Goal: Navigation & Orientation: Find specific page/section

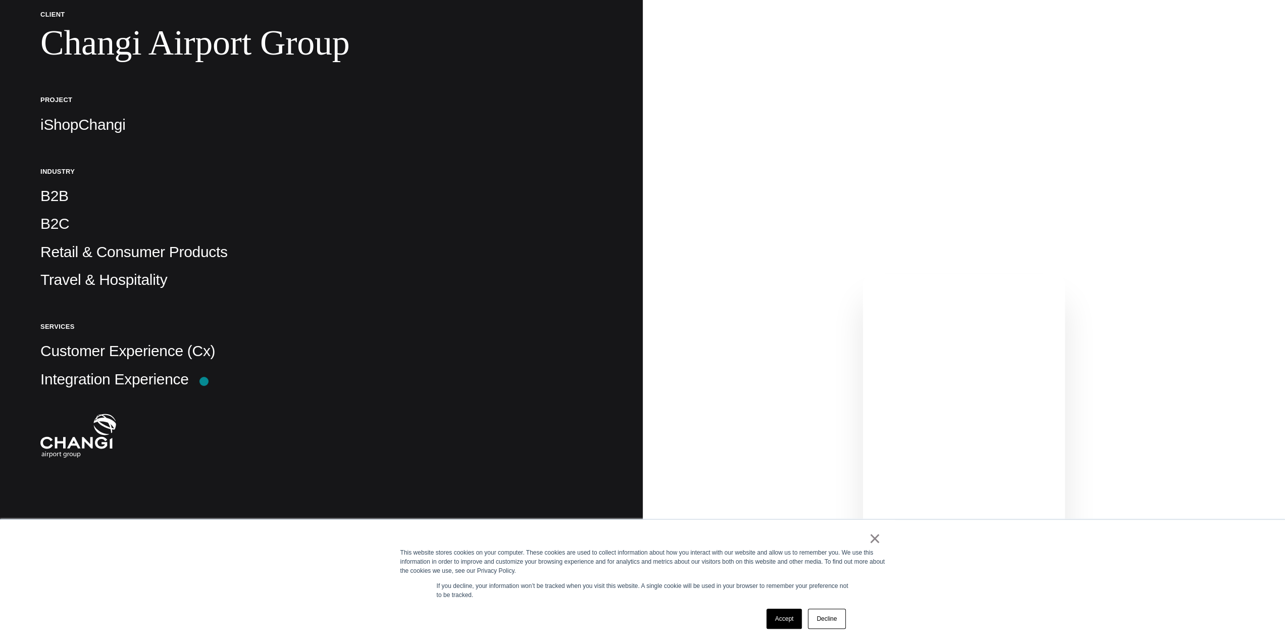
scroll to position [303, 0]
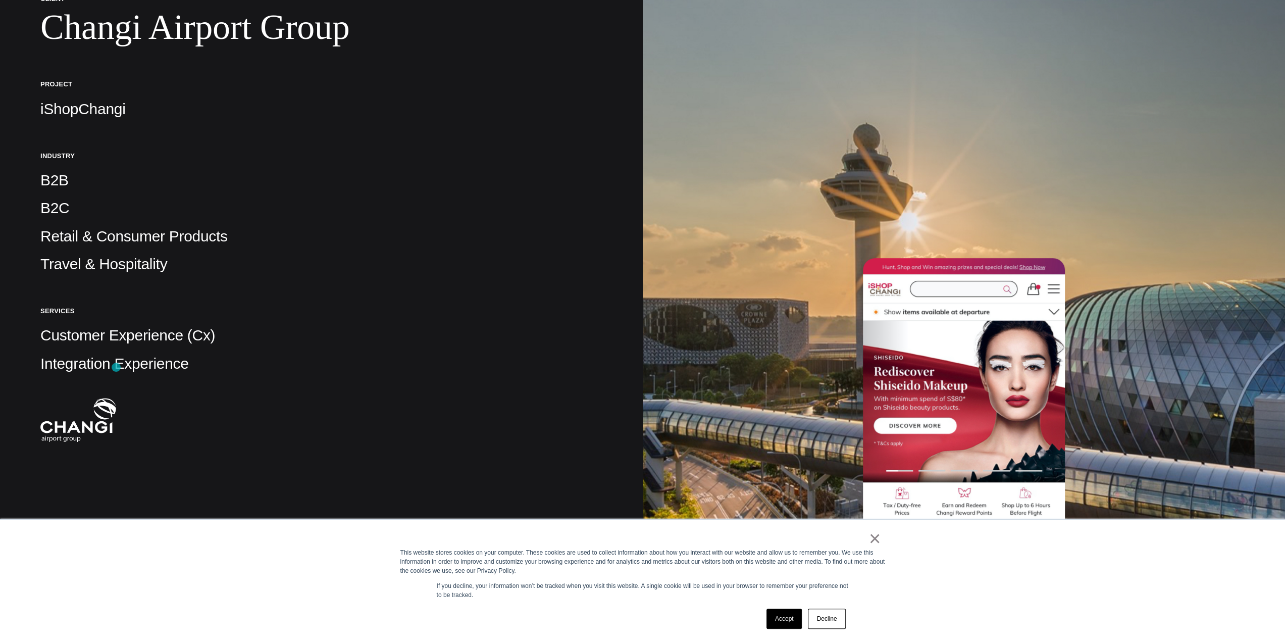
click at [116, 367] on p "Integration Experience" at bounding box center [321, 363] width 562 height 20
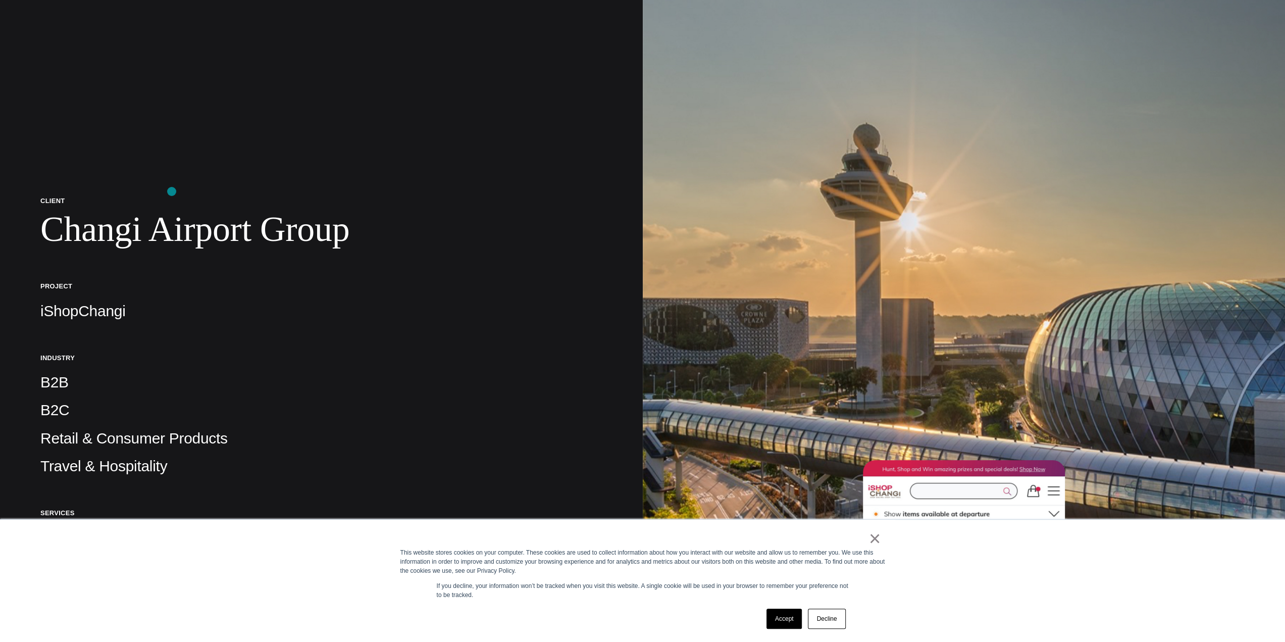
scroll to position [0, 0]
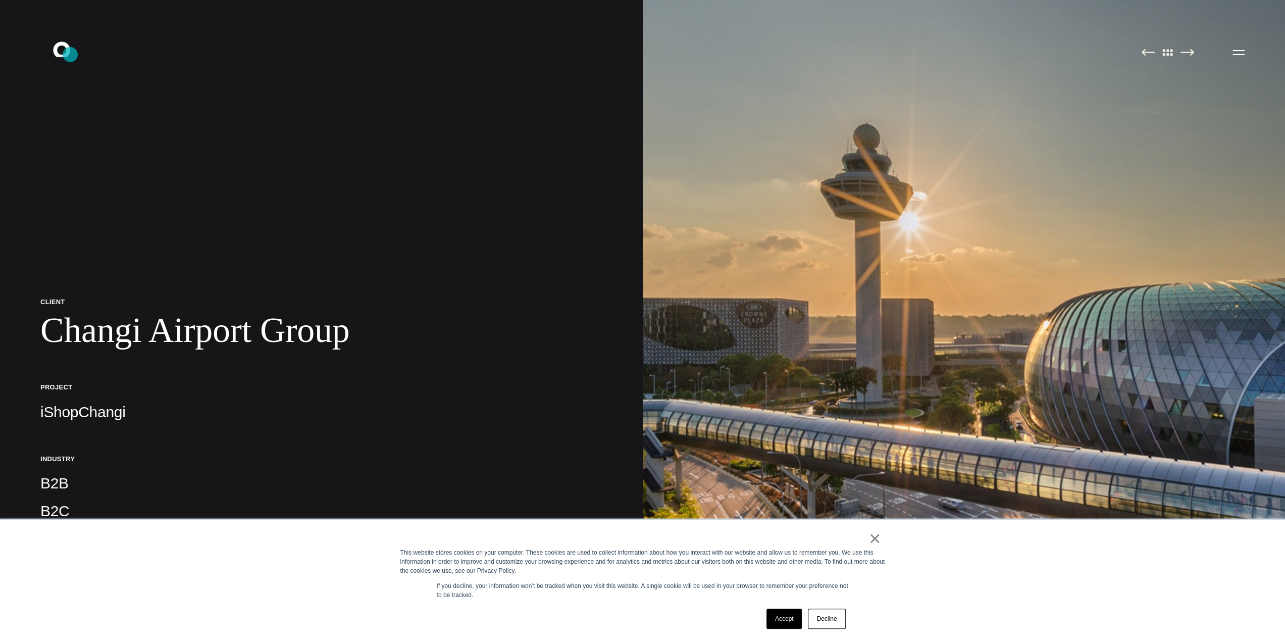
click at [70, 55] on icon ".st0{display:none;} .st1{display:inline;} .st2{font-family:'HelveticaNeue-Mediu…" at bounding box center [68, 52] width 65 height 26
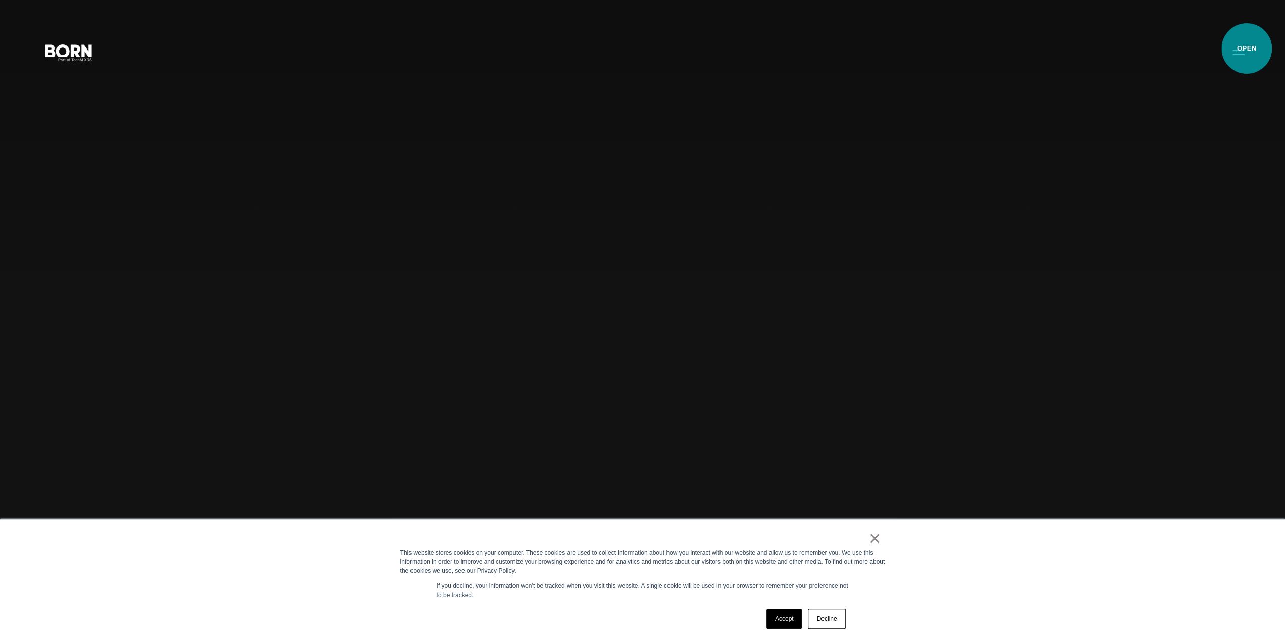
click at [1247, 46] on button "Primary Menu" at bounding box center [1239, 51] width 24 height 21
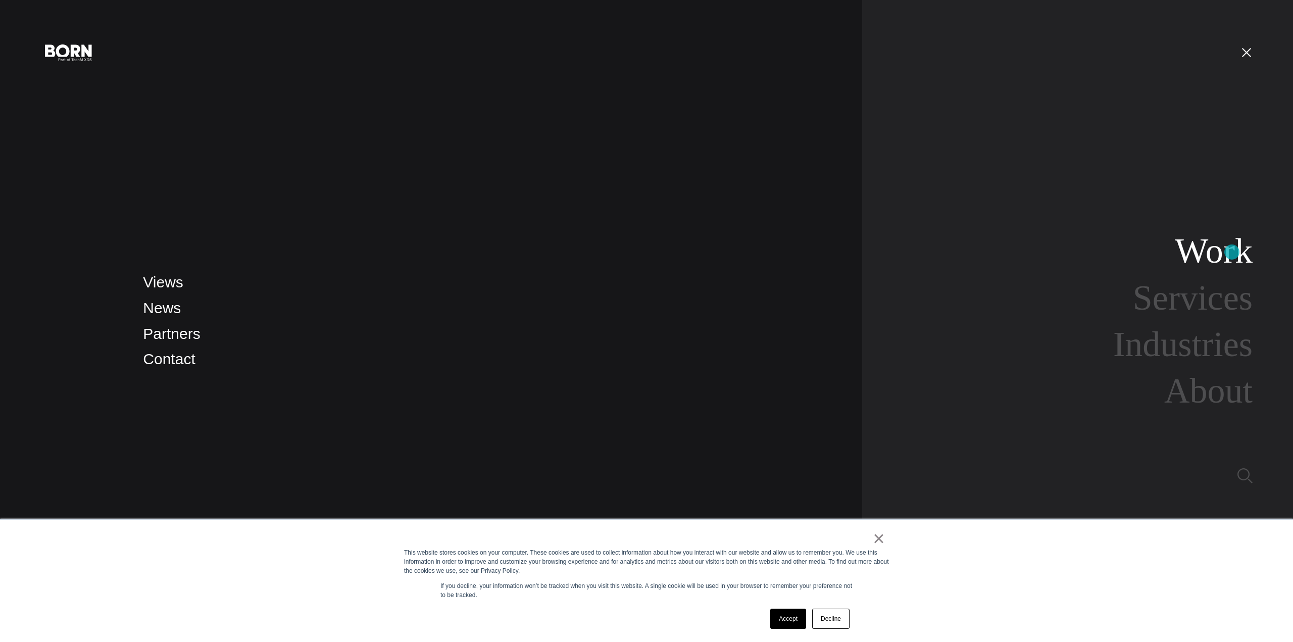
click at [1232, 252] on link "Work" at bounding box center [1214, 250] width 78 height 39
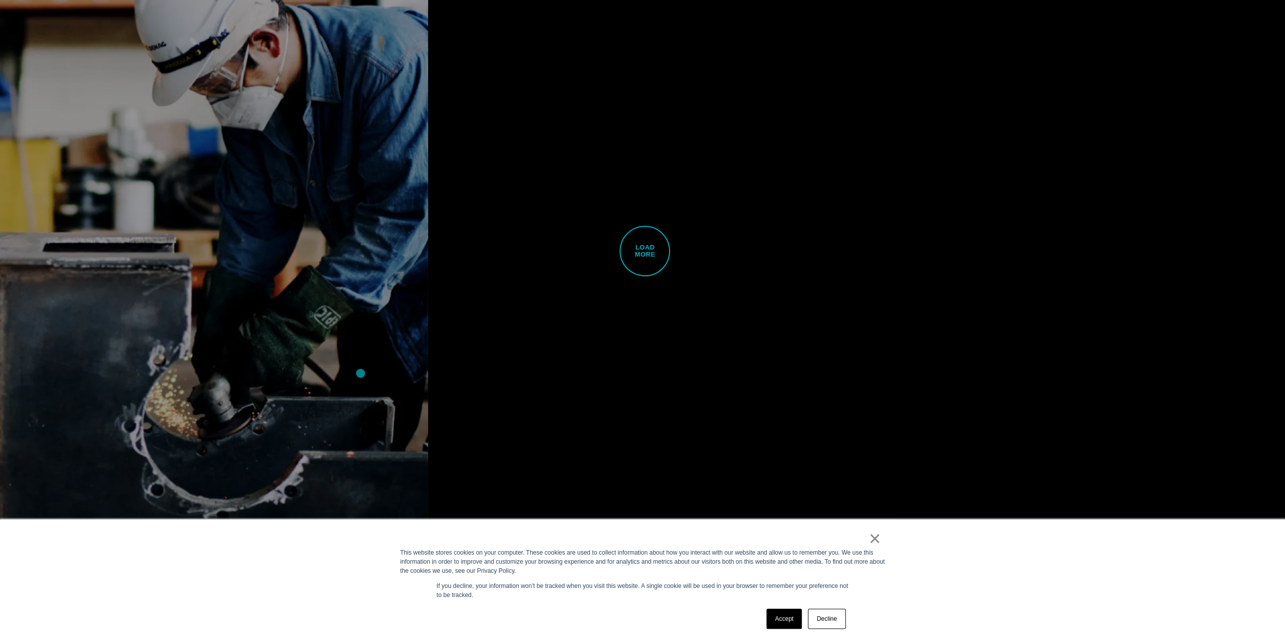
scroll to position [3981, 0]
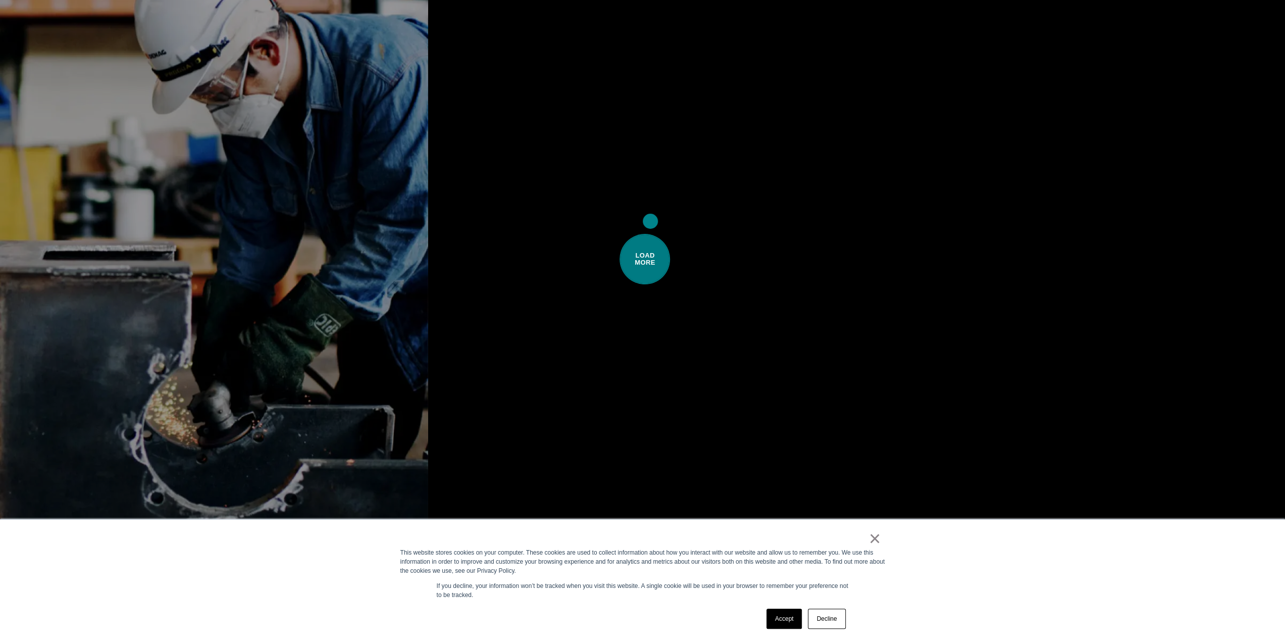
click at [647, 234] on span "Load More" at bounding box center [645, 259] width 50 height 50
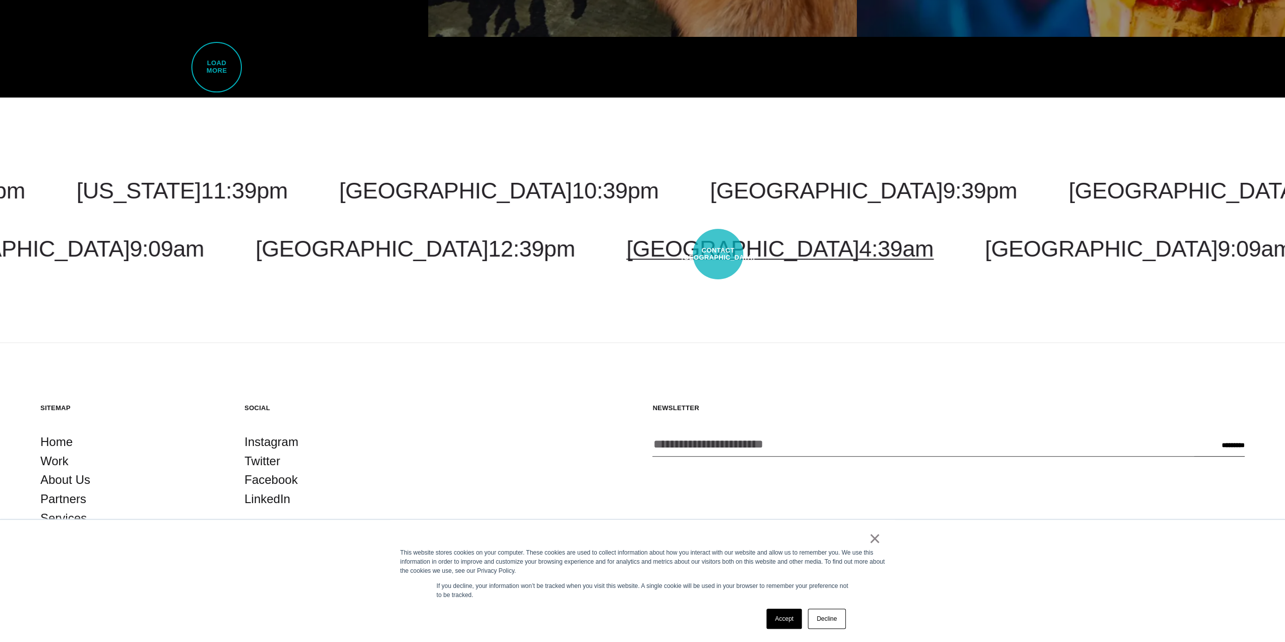
scroll to position [7920, 0]
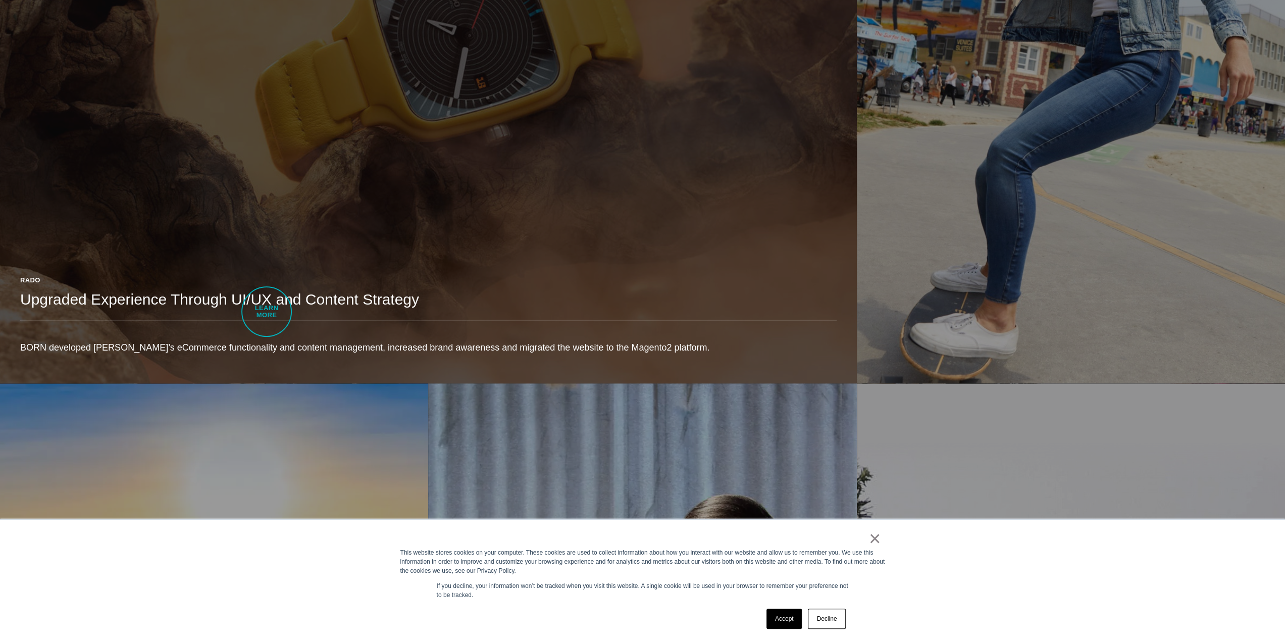
scroll to position [909, 0]
